Goal: Obtain resource: Obtain resource

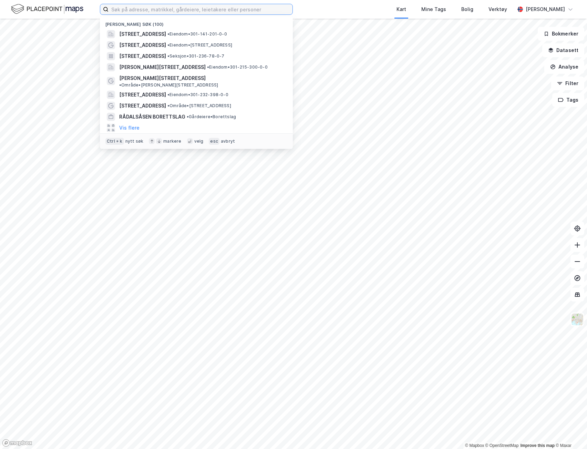
click at [160, 12] on input at bounding box center [201, 9] width 184 height 10
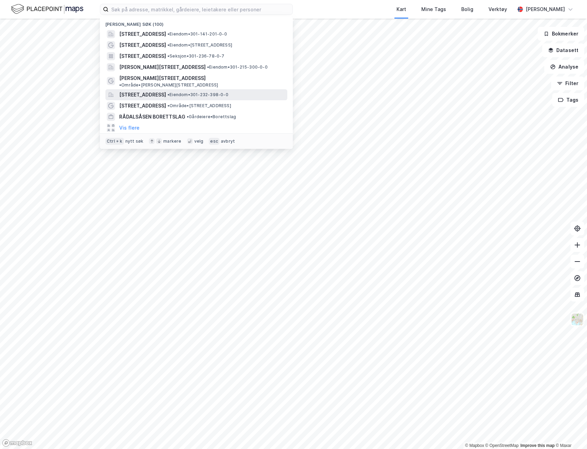
click at [165, 91] on span "[STREET_ADDRESS]" at bounding box center [142, 95] width 47 height 8
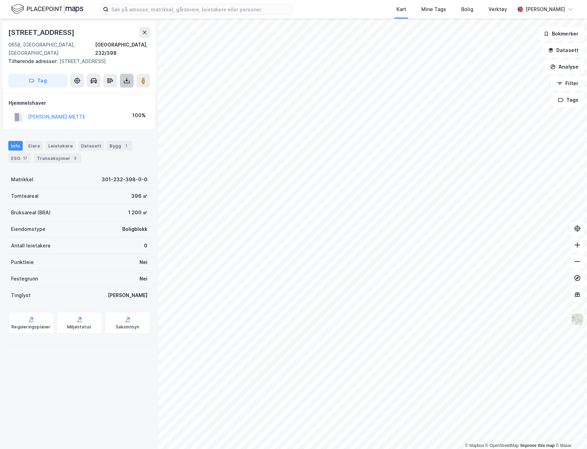
click at [123, 74] on button at bounding box center [127, 81] width 14 height 14
click at [117, 89] on div "Last ned grunnbok" at bounding box center [96, 94] width 73 height 11
